Goal: Communication & Community: Share content

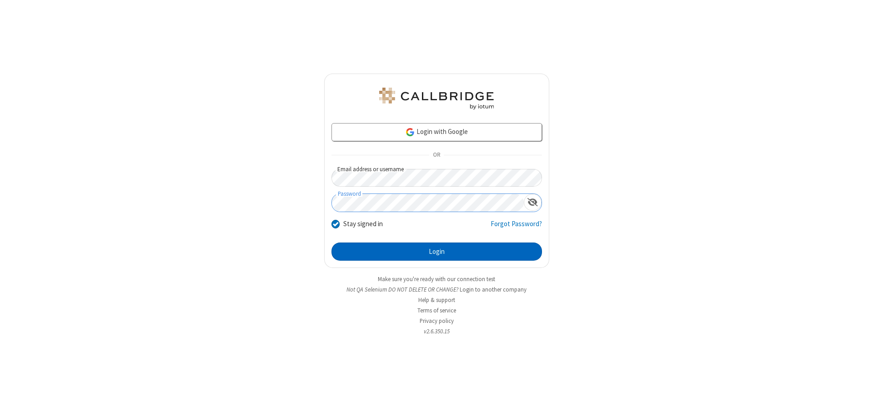
click at [436, 252] on button "Login" at bounding box center [436, 252] width 210 height 18
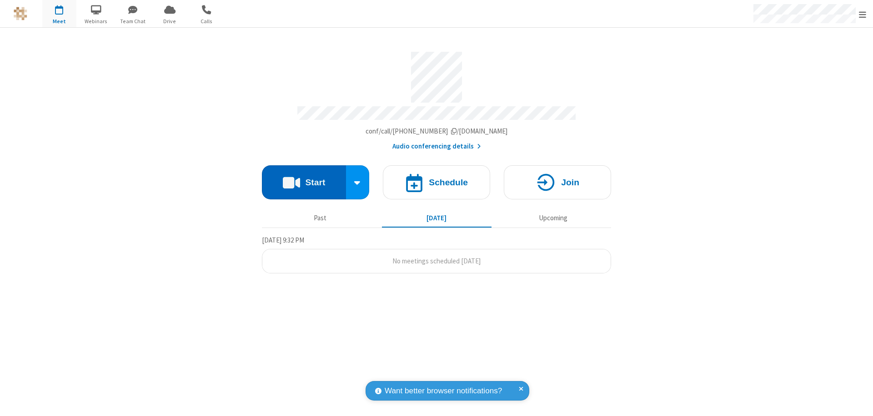
click at [304, 178] on button "Start" at bounding box center [304, 182] width 84 height 34
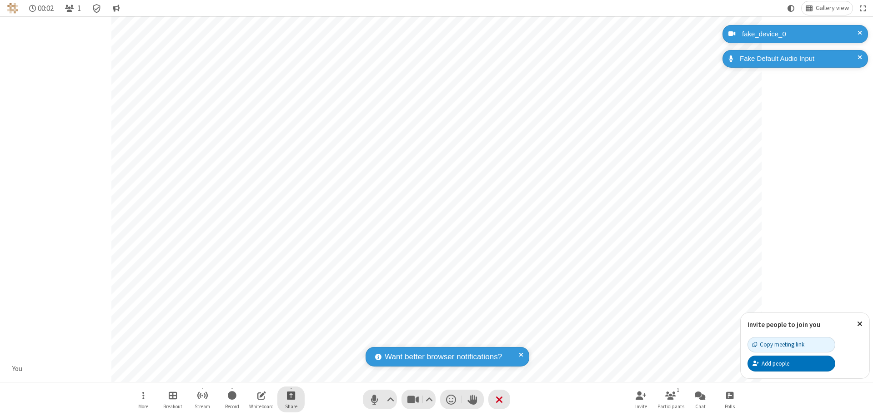
click at [291, 395] on span "Start sharing" at bounding box center [291, 395] width 9 height 11
click at [254, 374] on span "Share my screen" at bounding box center [254, 374] width 10 height 8
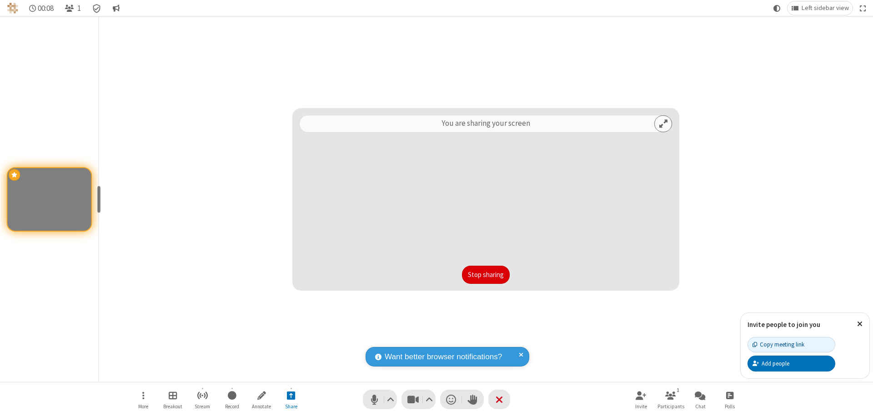
click at [485, 275] on button "Stop sharing" at bounding box center [486, 275] width 48 height 18
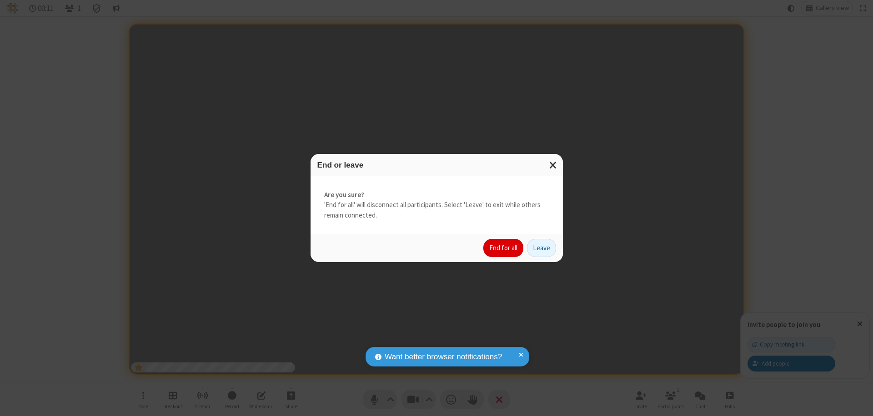
click at [504, 248] on button "End for all" at bounding box center [503, 248] width 40 height 18
